Goal: Use online tool/utility: Utilize a website feature to perform a specific function

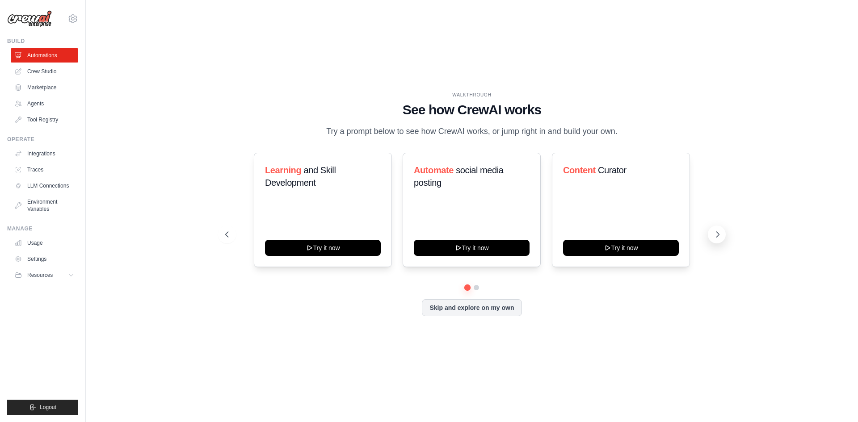
click at [714, 239] on icon at bounding box center [717, 234] width 9 height 9
click at [41, 103] on link "Agents" at bounding box center [46, 104] width 68 height 14
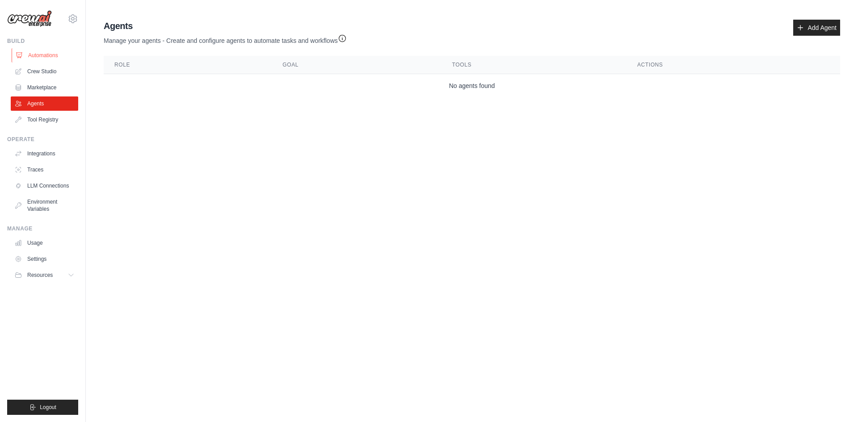
click at [44, 59] on link "Automations" at bounding box center [46, 55] width 68 height 14
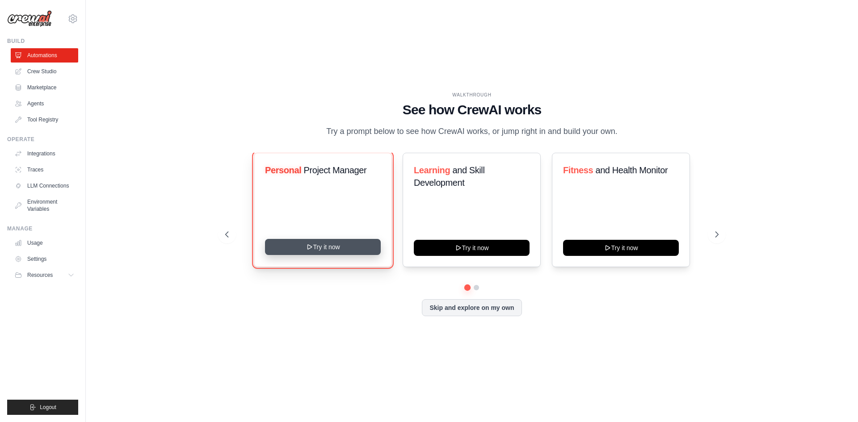
click at [346, 255] on button "Try it now" at bounding box center [323, 247] width 116 height 16
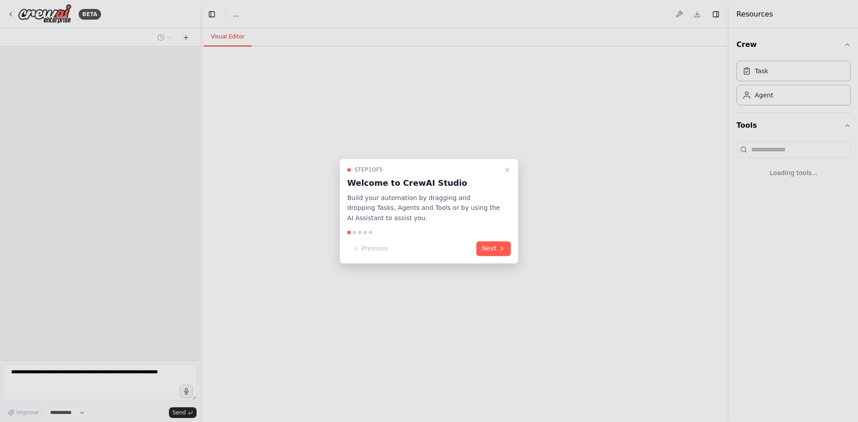
select select "****"
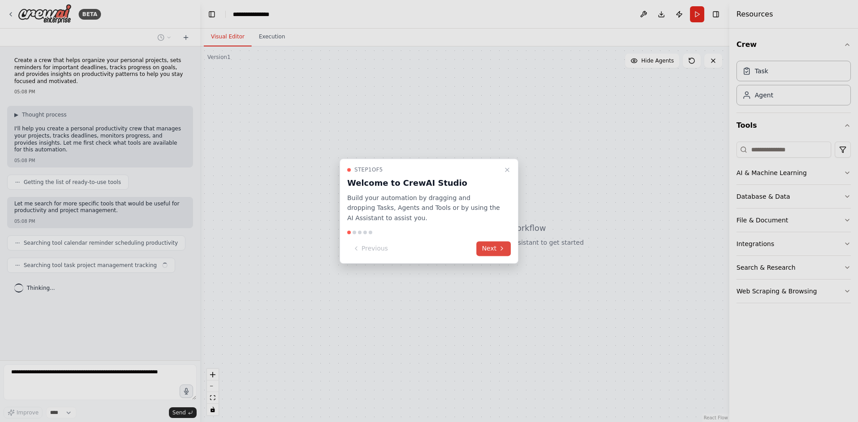
click at [487, 252] on button "Next" at bounding box center [494, 248] width 34 height 15
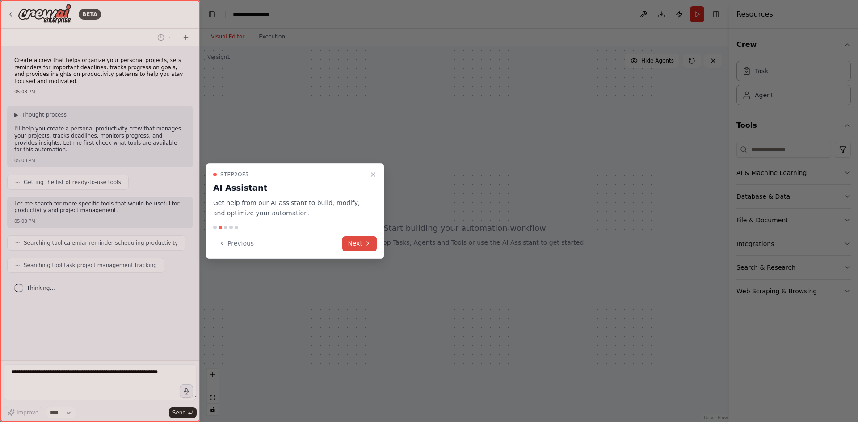
click at [357, 249] on button "Next" at bounding box center [359, 243] width 34 height 15
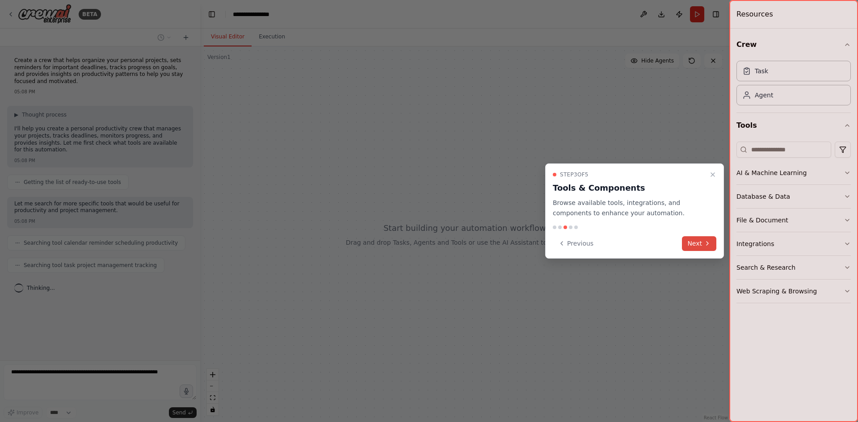
click at [713, 239] on button "Next" at bounding box center [699, 243] width 34 height 15
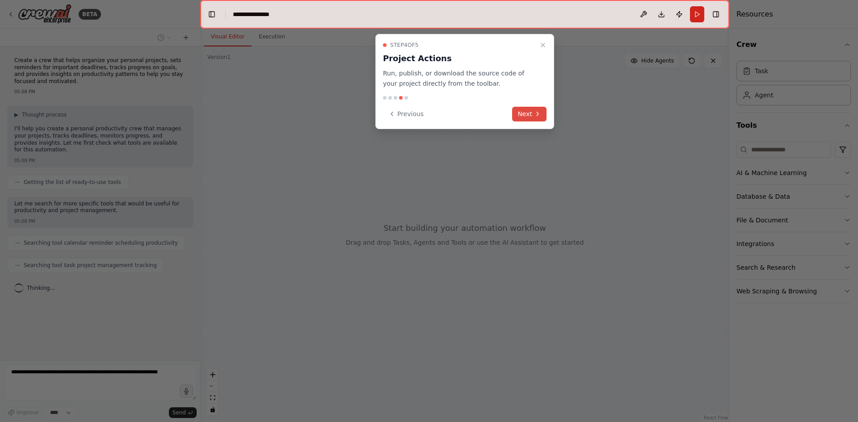
click at [522, 110] on button "Next" at bounding box center [529, 114] width 34 height 15
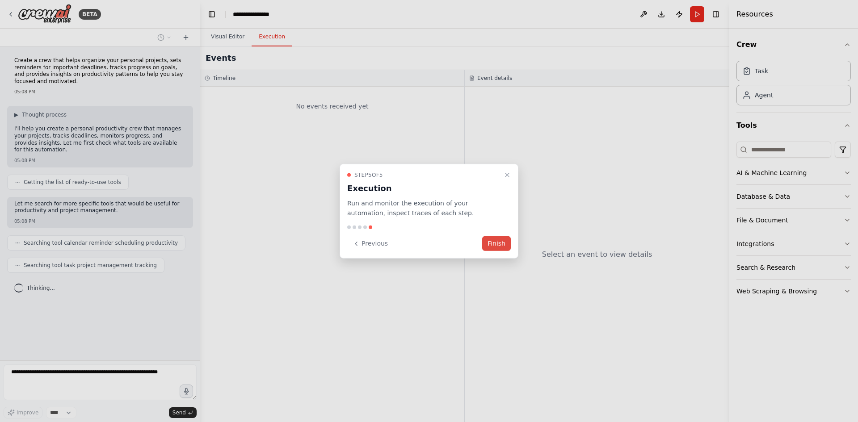
click at [497, 240] on button "Finish" at bounding box center [496, 243] width 29 height 15
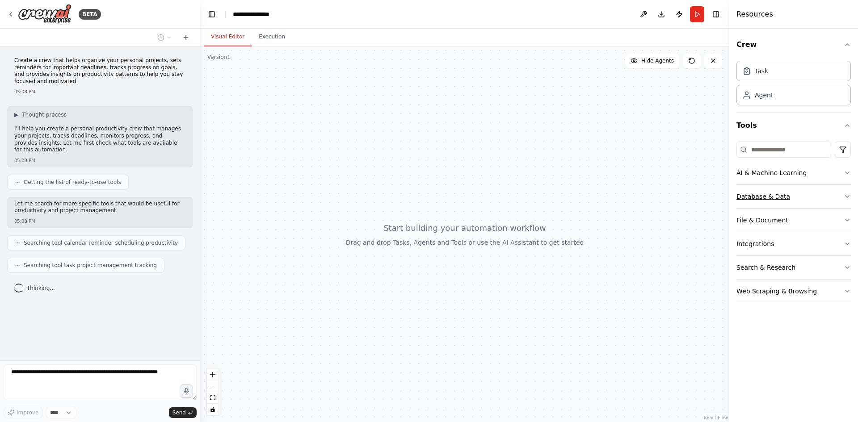
click at [747, 201] on button "Database & Data" at bounding box center [794, 196] width 114 height 23
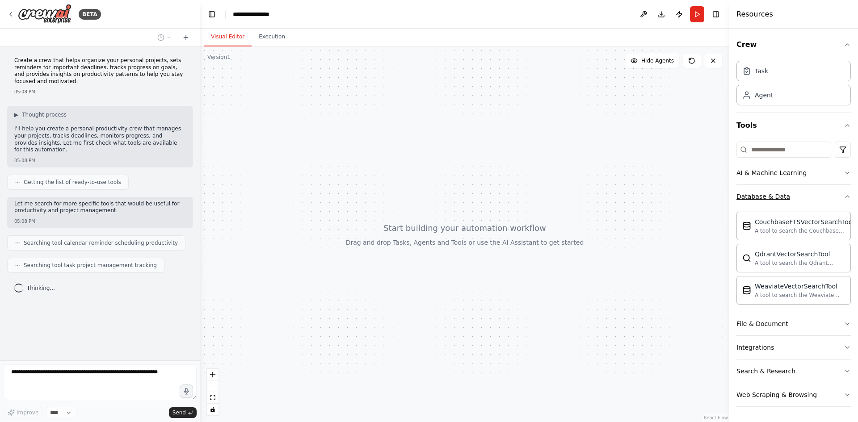
click at [790, 200] on button "Database & Data" at bounding box center [794, 196] width 114 height 23
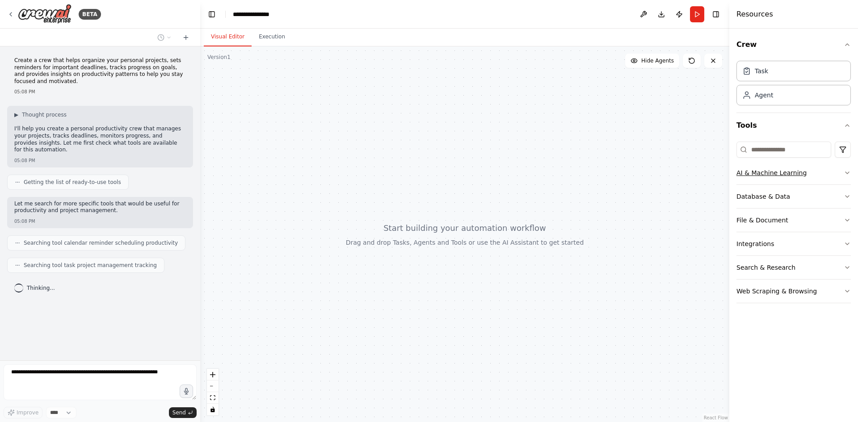
click at [790, 181] on button "AI & Machine Learning" at bounding box center [794, 172] width 114 height 23
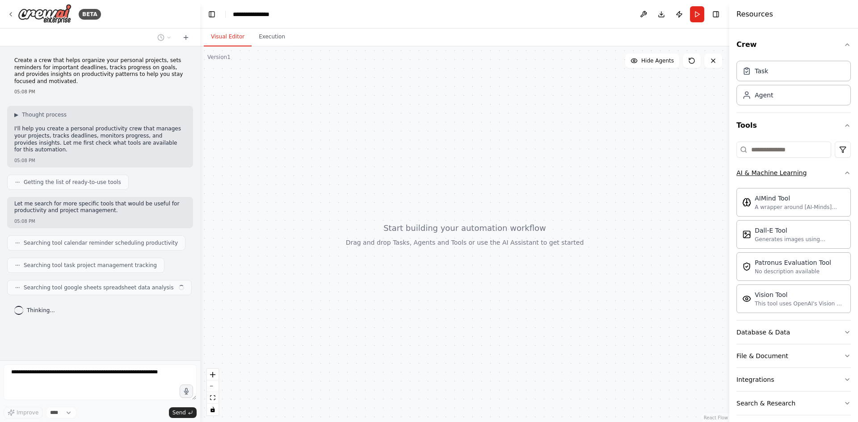
click at [768, 177] on div "AI & Machine Learning" at bounding box center [772, 173] width 70 height 9
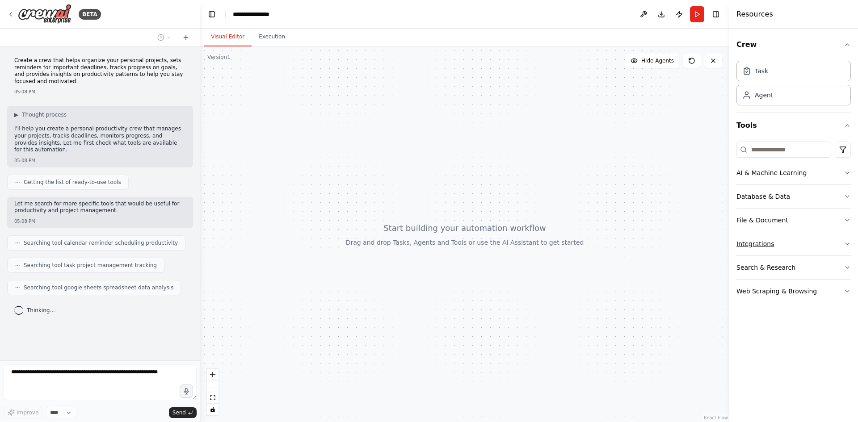
click at [765, 252] on button "Integrations" at bounding box center [794, 243] width 114 height 23
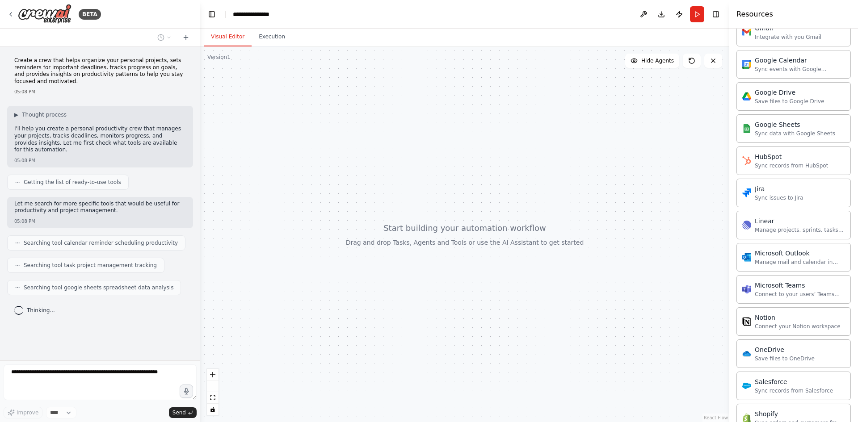
scroll to position [578, 0]
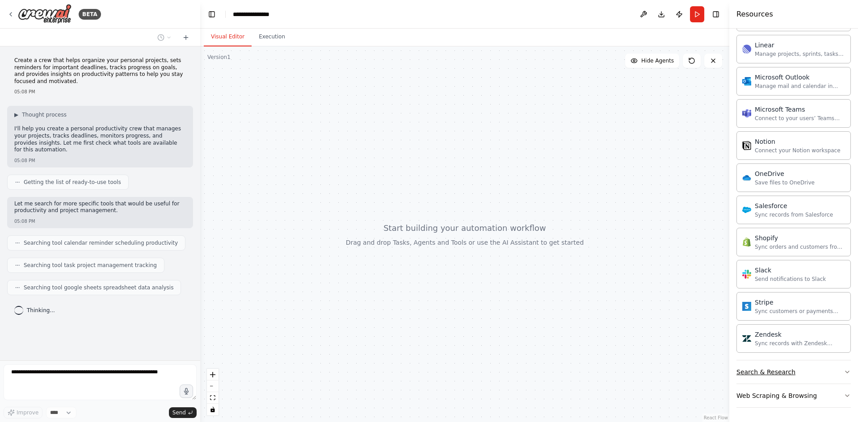
click at [804, 372] on button "Search & Research" at bounding box center [794, 372] width 114 height 23
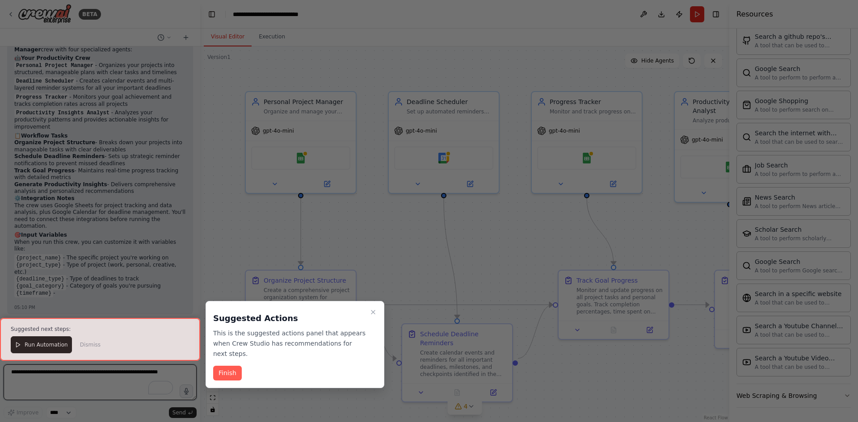
scroll to position [628, 0]
click at [222, 366] on button "Finish" at bounding box center [227, 373] width 29 height 15
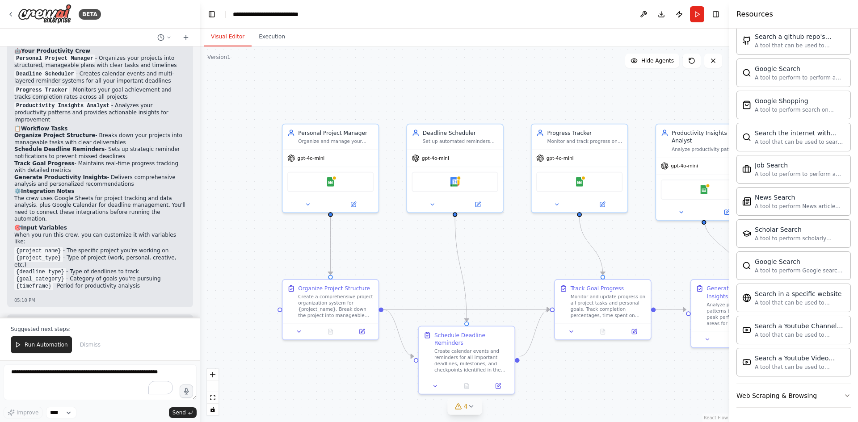
click at [468, 408] on icon at bounding box center [471, 406] width 7 height 7
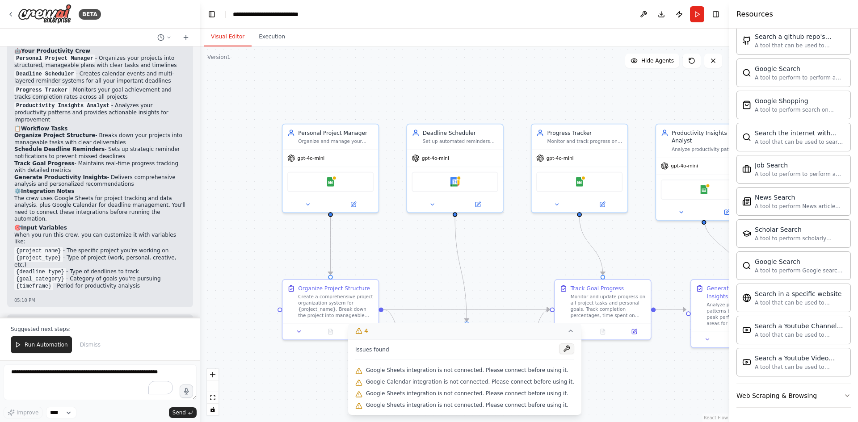
click at [559, 347] on button at bounding box center [566, 349] width 15 height 11
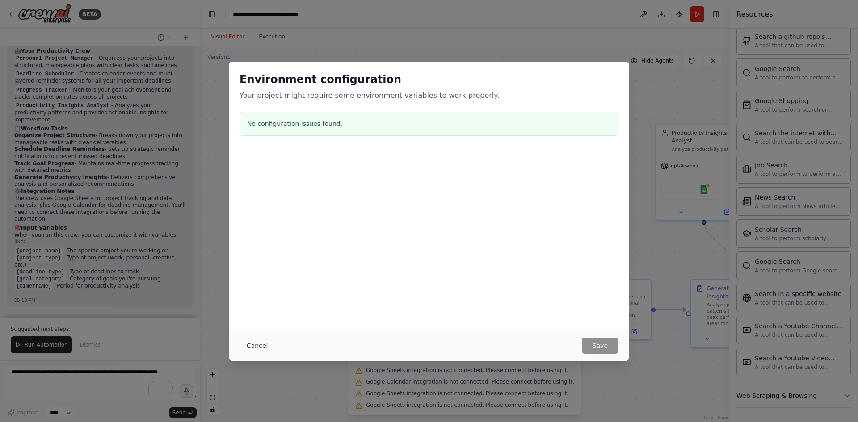
click at [252, 346] on button "Cancel" at bounding box center [257, 346] width 35 height 16
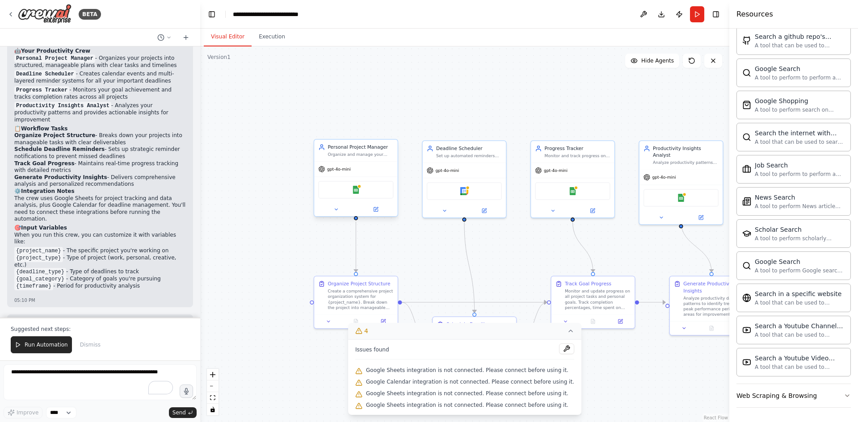
click at [349, 194] on div "Google Sheets" at bounding box center [355, 189] width 75 height 17
click at [336, 211] on icon at bounding box center [335, 209] width 5 height 5
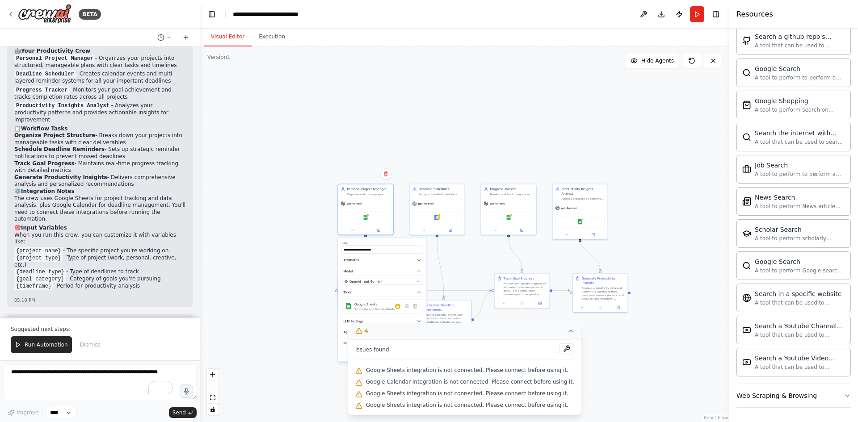
click at [567, 330] on icon at bounding box center [570, 331] width 7 height 7
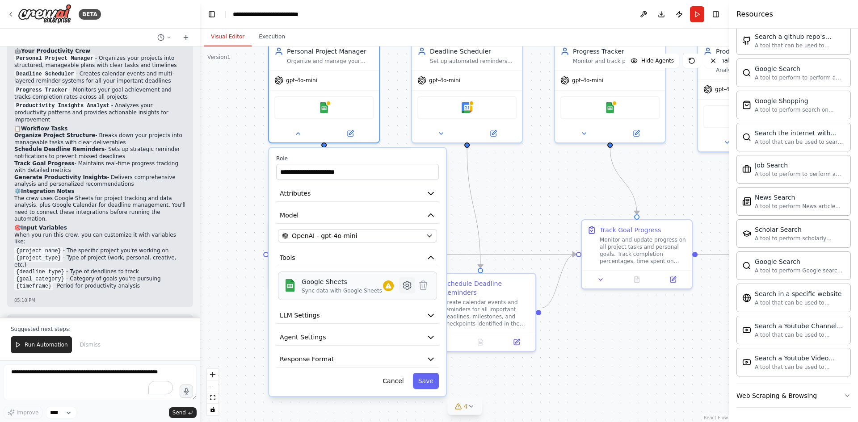
click at [406, 288] on icon at bounding box center [408, 286] width 8 height 8
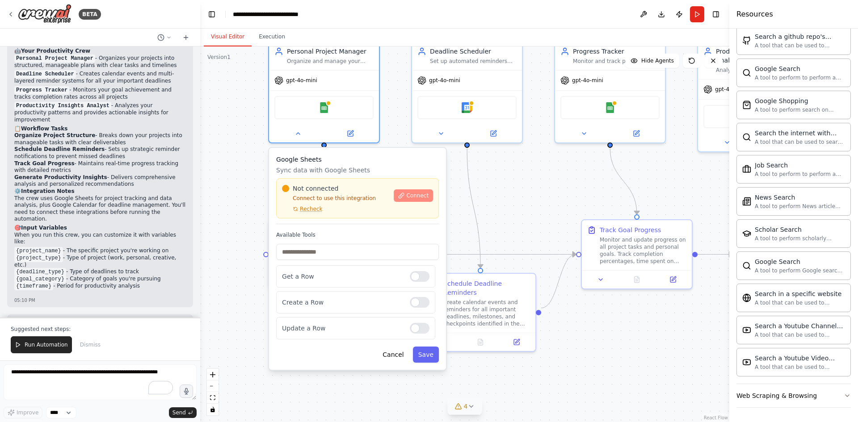
click at [409, 194] on span "Connect" at bounding box center [417, 195] width 22 height 7
click at [309, 209] on span "Recheck" at bounding box center [311, 209] width 22 height 7
click at [428, 279] on div at bounding box center [420, 276] width 20 height 11
click at [431, 332] on div "Update a Row" at bounding box center [355, 328] width 159 height 22
click at [430, 332] on div "Update a Row" at bounding box center [355, 328] width 159 height 22
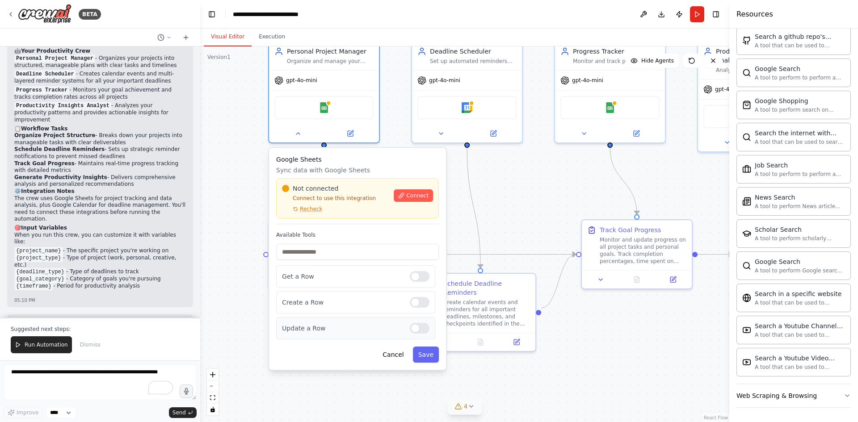
click at [426, 330] on div at bounding box center [420, 328] width 20 height 11
click at [422, 351] on button "Save" at bounding box center [426, 355] width 26 height 16
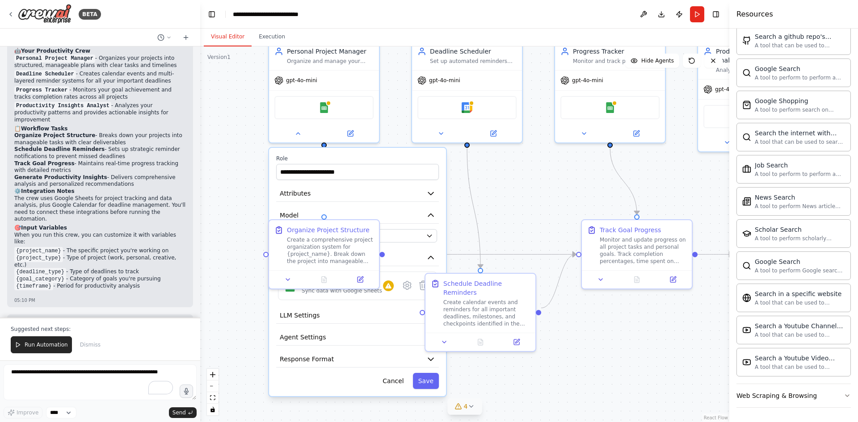
click at [494, 205] on div ".deletable-edge-delete-btn { width: 20px; height: 20px; border: 0px solid #ffff…" at bounding box center [464, 234] width 529 height 376
click at [213, 177] on div ".deletable-edge-delete-btn { width: 20px; height: 20px; border: 0px solid #ffff…" at bounding box center [464, 234] width 529 height 376
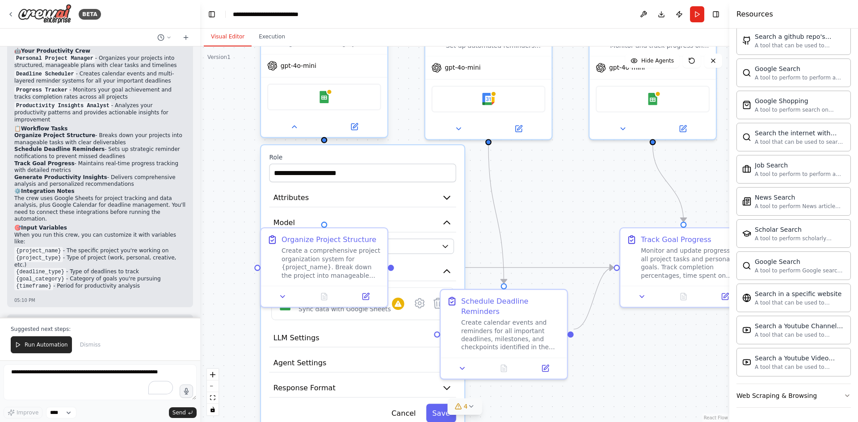
click at [325, 108] on div "Google Sheets" at bounding box center [324, 97] width 114 height 27
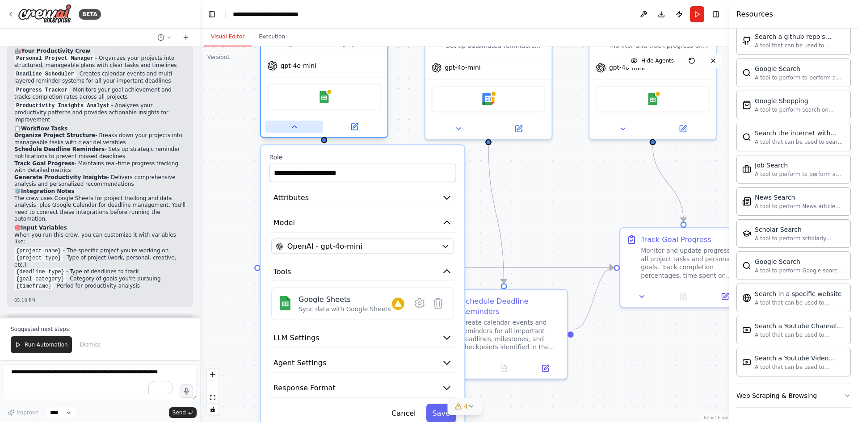
click at [293, 127] on icon at bounding box center [294, 127] width 8 height 8
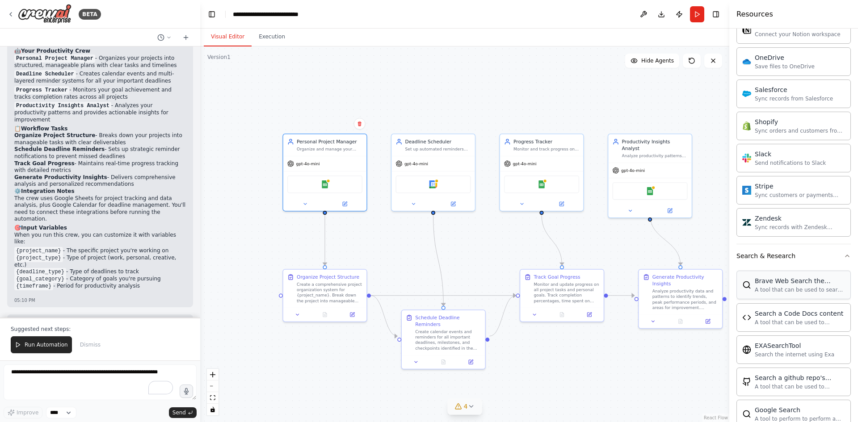
scroll to position [679, 0]
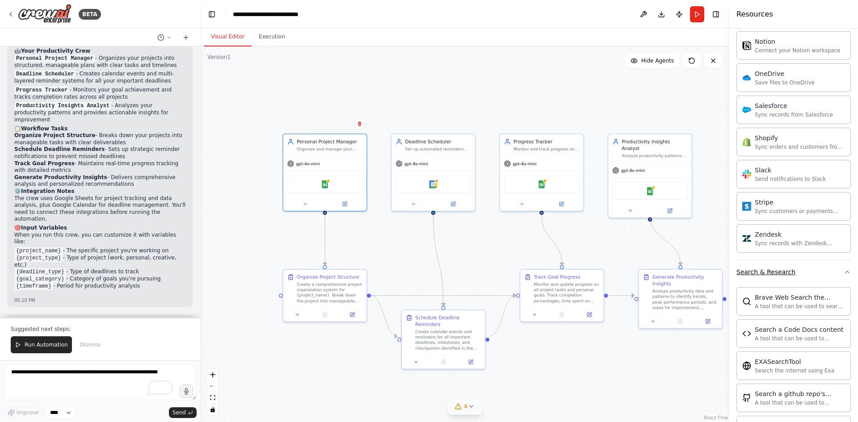
click at [793, 274] on button "Search & Research" at bounding box center [794, 272] width 114 height 23
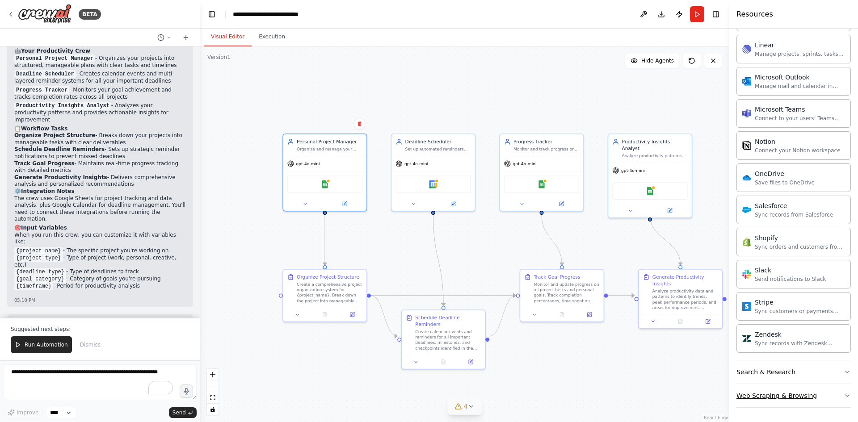
click at [782, 393] on div "Web Scraping & Browsing" at bounding box center [777, 396] width 80 height 9
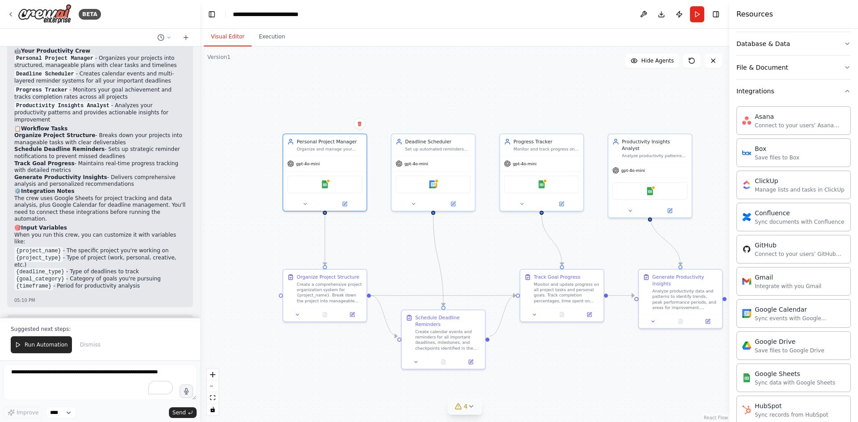
scroll to position [85, 0]
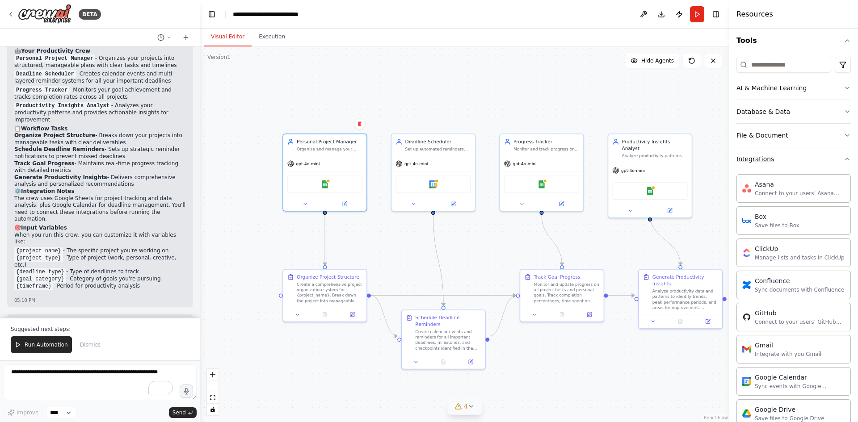
click at [775, 155] on button "Integrations" at bounding box center [794, 159] width 114 height 23
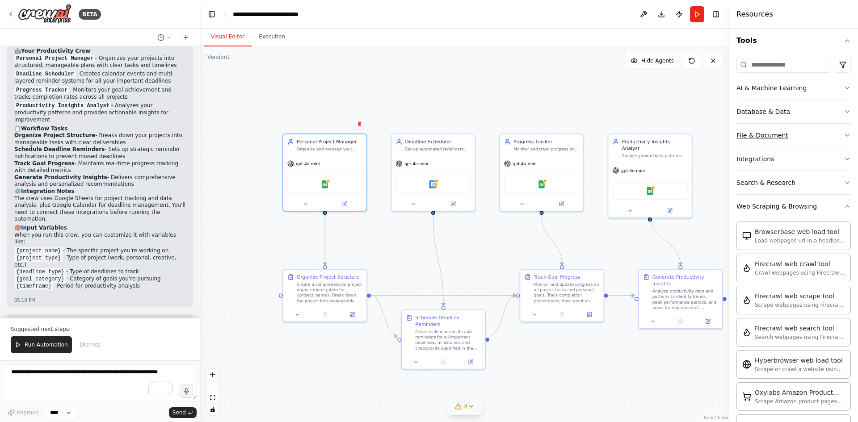
click at [789, 134] on button "File & Document" at bounding box center [794, 135] width 114 height 23
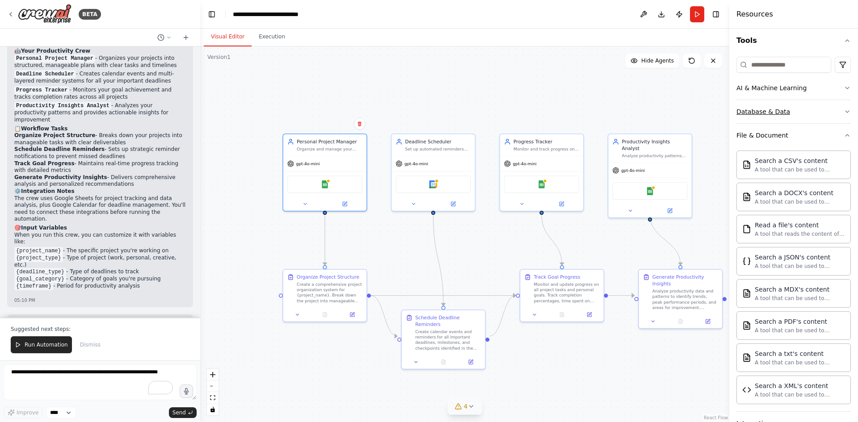
click at [785, 117] on button "Database & Data" at bounding box center [794, 111] width 114 height 23
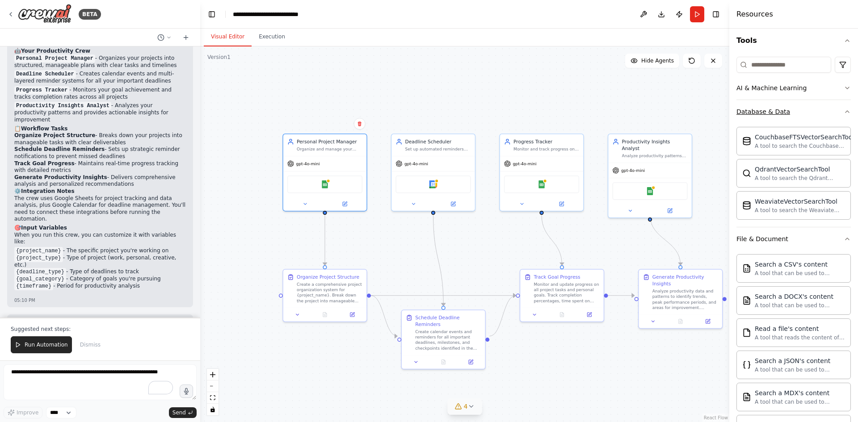
click at [785, 117] on button "Database & Data" at bounding box center [794, 111] width 114 height 23
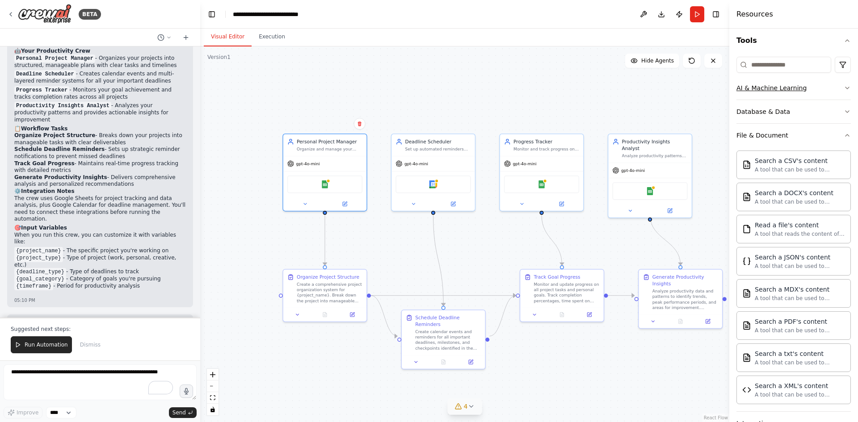
click at [788, 92] on div "AI & Machine Learning" at bounding box center [772, 88] width 70 height 9
